Goal: Information Seeking & Learning: Check status

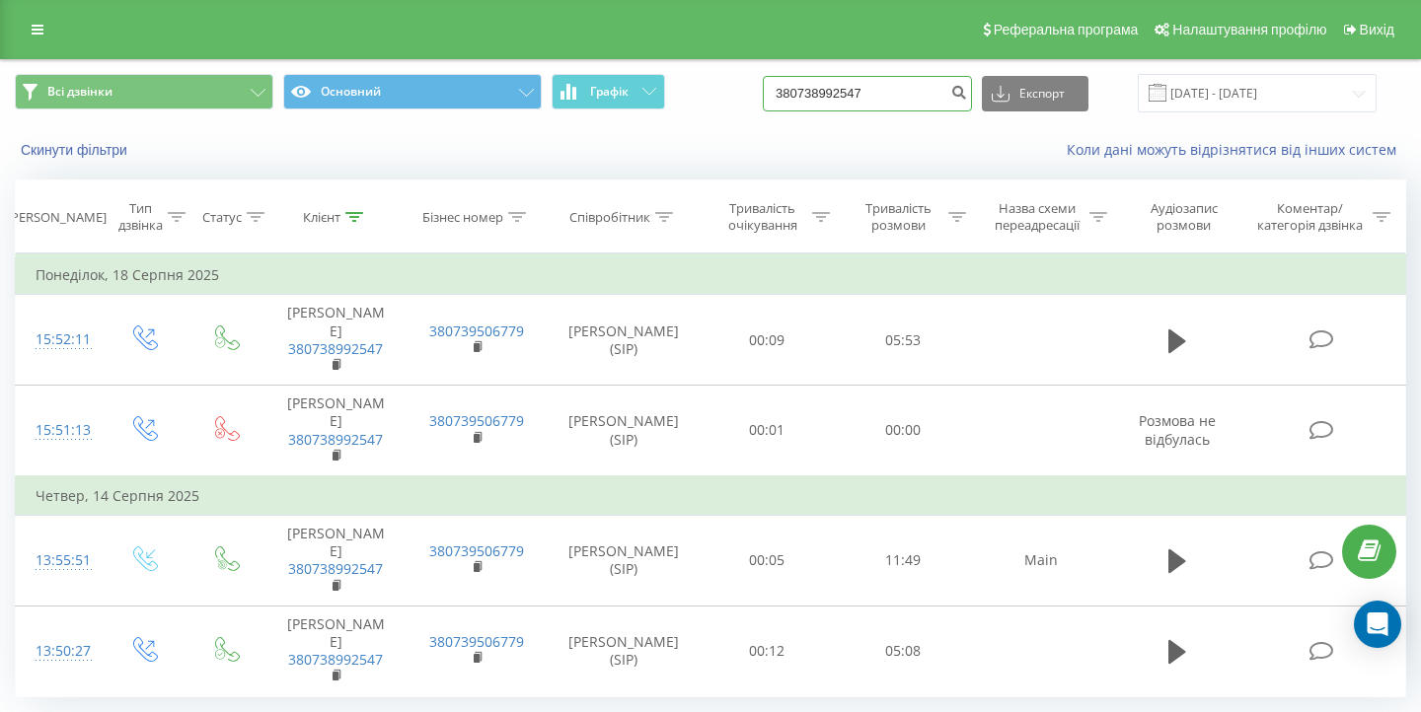
click at [886, 98] on input "380738992547" at bounding box center [867, 94] width 209 height 36
paste input "986308155"
type input "380986308155"
click at [967, 96] on icon "submit" at bounding box center [958, 90] width 17 height 12
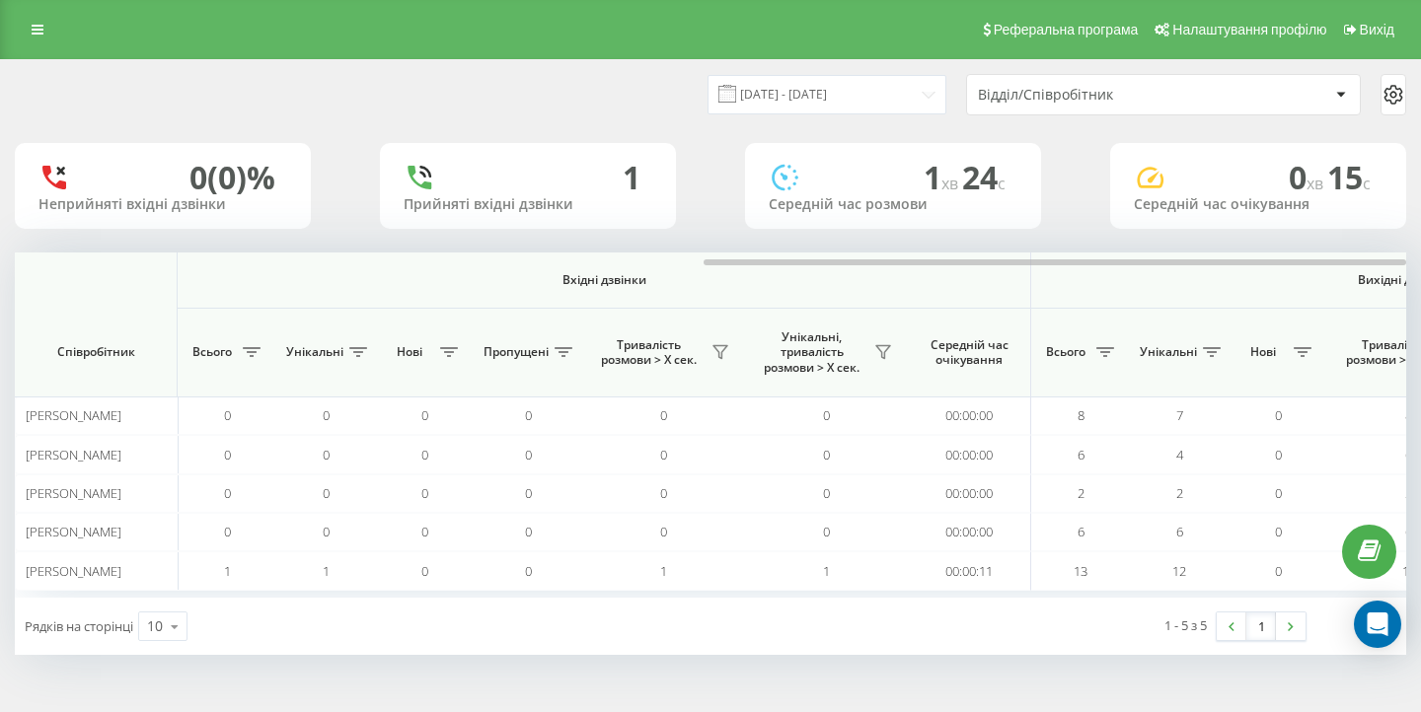
scroll to position [0, 1361]
